Goal: Task Accomplishment & Management: Manage account settings

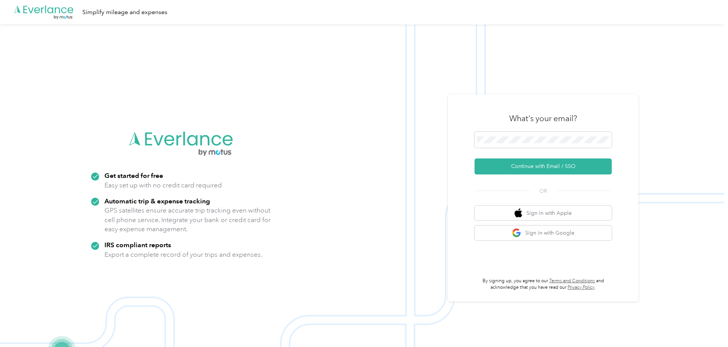
click at [524, 131] on div "What's your email?" at bounding box center [543, 118] width 137 height 27
click at [542, 164] on button "Continue with Email / SSO" at bounding box center [543, 167] width 137 height 16
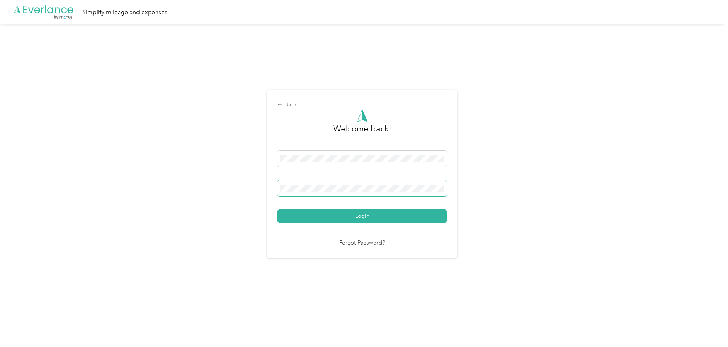
drag, startPoint x: 366, startPoint y: 179, endPoint x: 367, endPoint y: 183, distance: 4.3
click at [366, 180] on div "Login" at bounding box center [362, 187] width 169 height 72
click at [373, 214] on button "Login" at bounding box center [362, 216] width 169 height 13
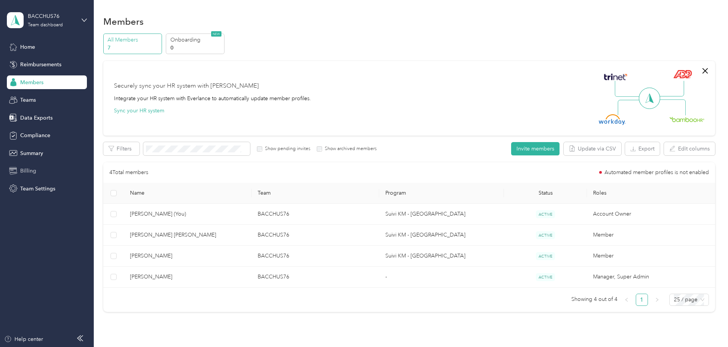
click at [49, 170] on div "Billing" at bounding box center [47, 171] width 80 height 14
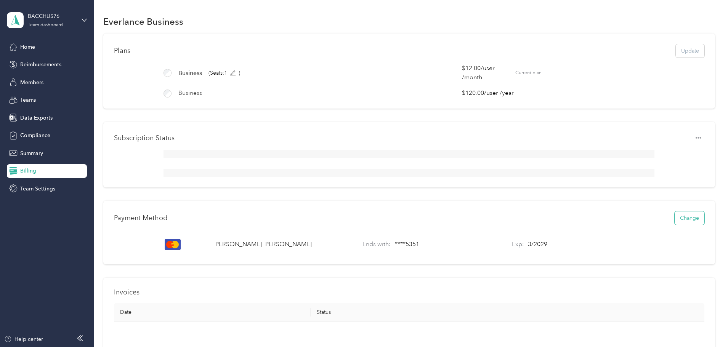
click at [675, 225] on button "Change" at bounding box center [690, 218] width 30 height 13
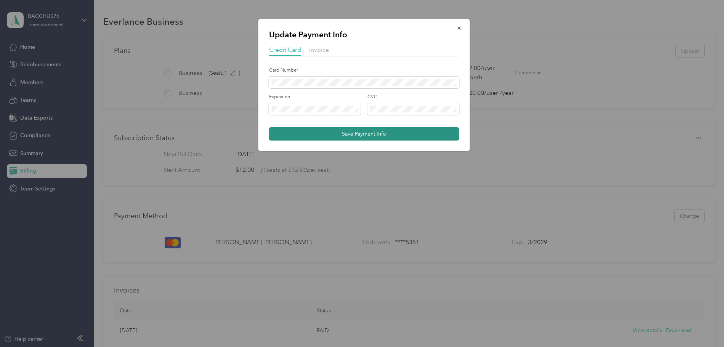
click at [359, 132] on button "Save Payment Info" at bounding box center [364, 133] width 190 height 13
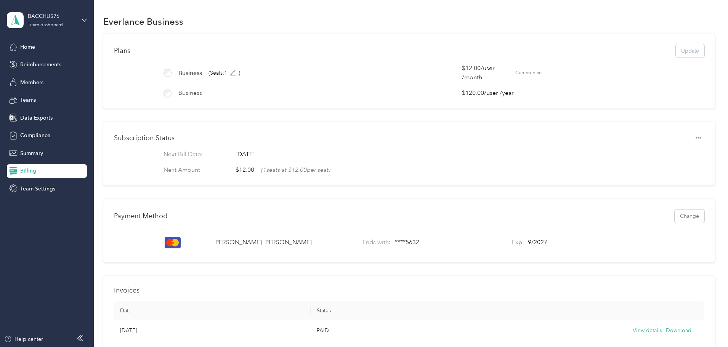
drag, startPoint x: 643, startPoint y: 0, endPoint x: 555, endPoint y: 287, distance: 299.9
click at [555, 287] on div "Plans Update Business (Seats: 1 ) $12.00 / user / month Current plan Business $…" at bounding box center [409, 296] width 612 height 525
